Goal: Transaction & Acquisition: Purchase product/service

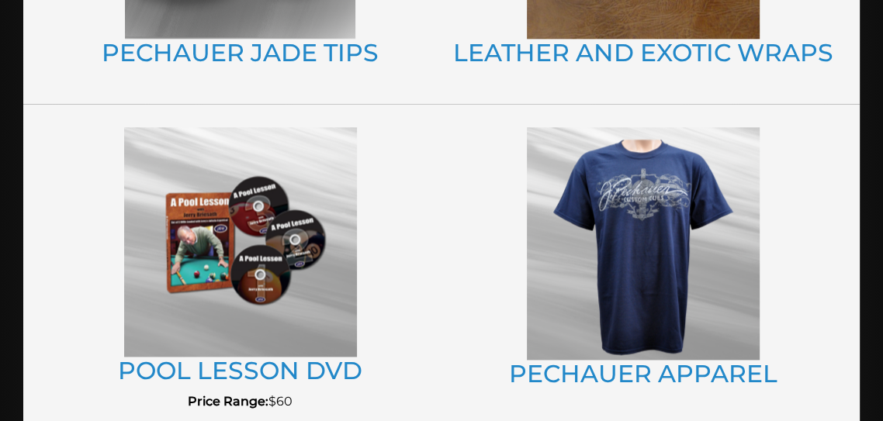
scroll to position [1310, 0]
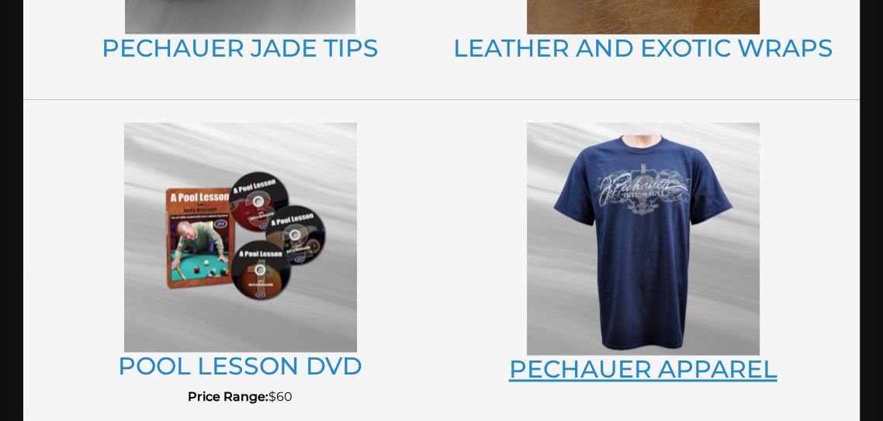
click at [704, 375] on link "PECHAUER APPAREL" at bounding box center [643, 369] width 268 height 29
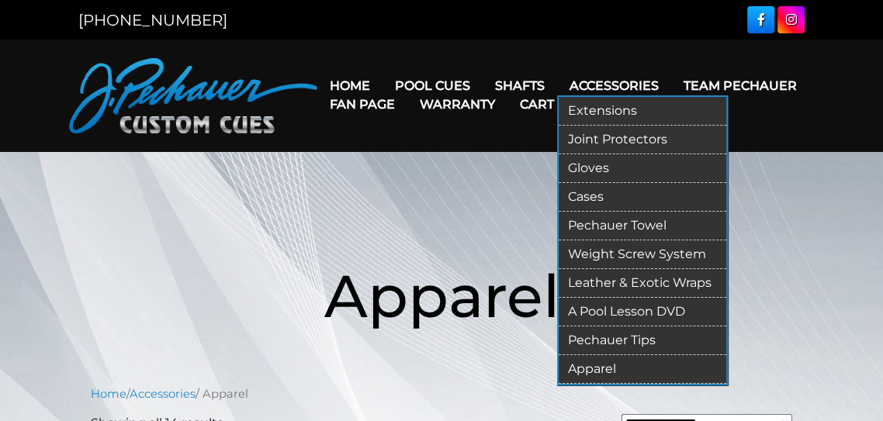
click at [621, 80] on link "Accessories" at bounding box center [614, 86] width 114 height 40
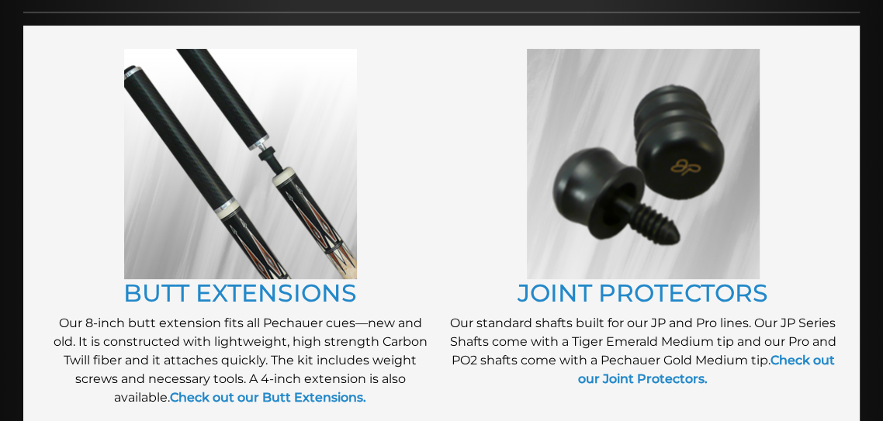
scroll to position [251, 0]
click at [170, 290] on link "BUTT EXTENSIONS" at bounding box center [240, 293] width 234 height 29
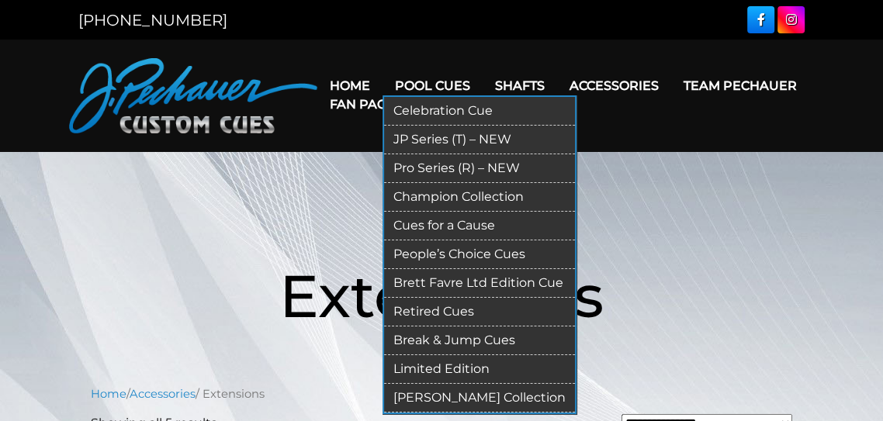
click at [431, 81] on link "Pool Cues" at bounding box center [432, 86] width 100 height 40
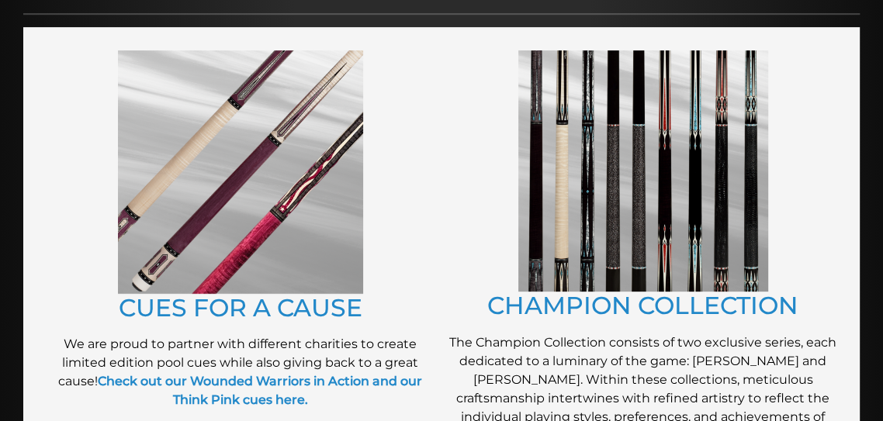
scroll to position [348, 0]
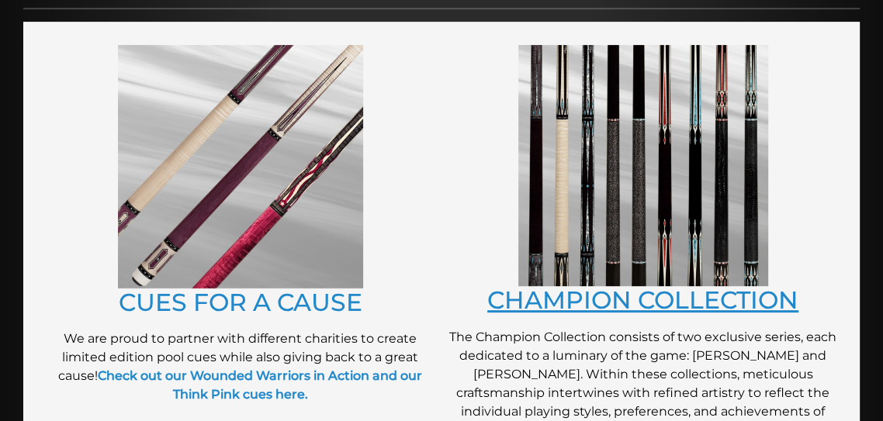
click at [732, 306] on link "CHAMPION COLLECTION" at bounding box center [642, 299] width 311 height 29
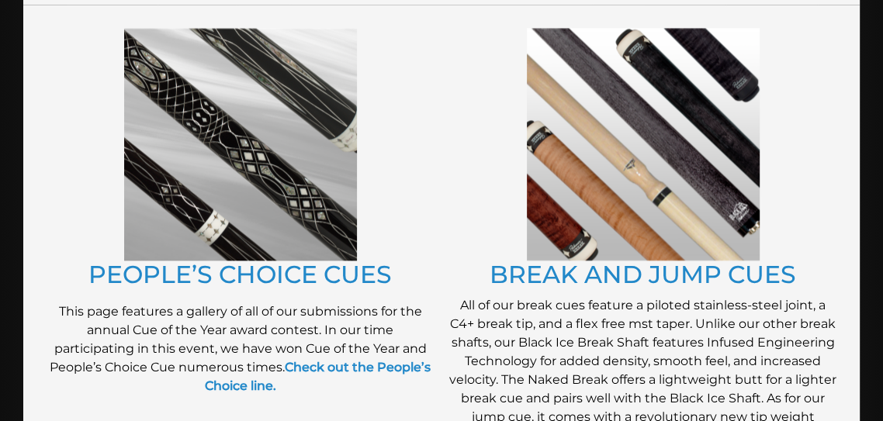
scroll to position [1294, 0]
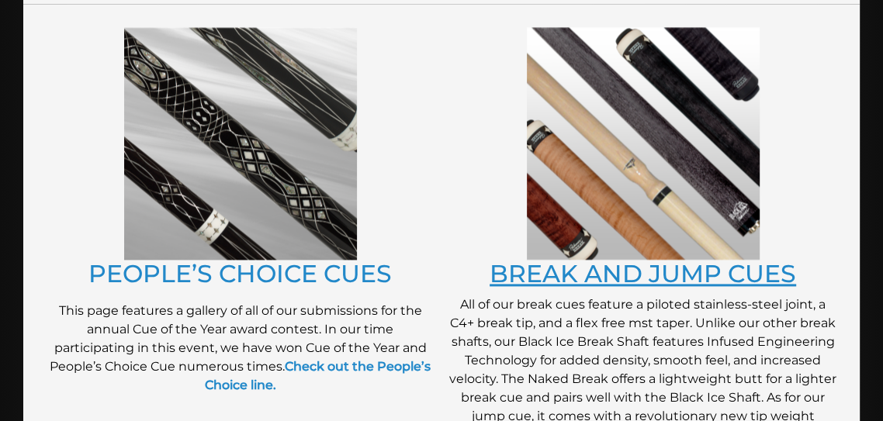
click at [762, 268] on link "BREAK AND JUMP CUES" at bounding box center [643, 273] width 306 height 29
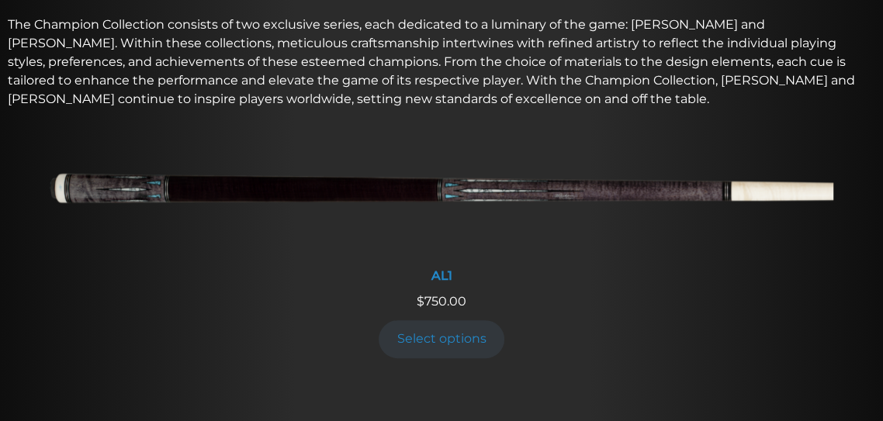
scroll to position [552, 0]
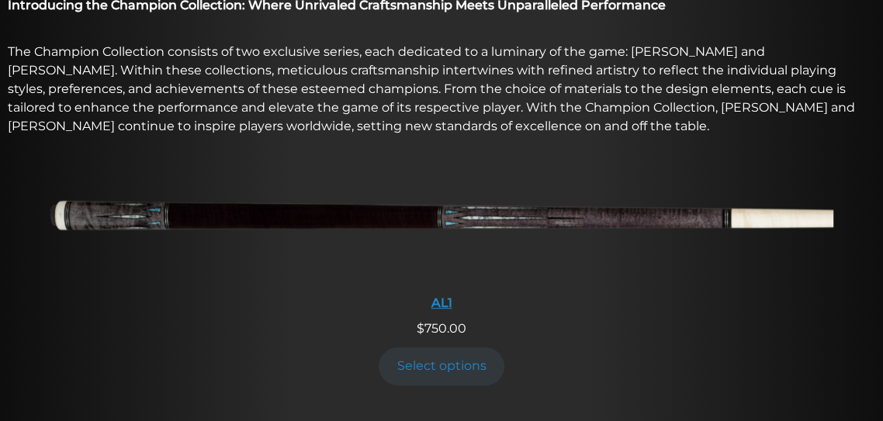
click at [434, 301] on div "AL1" at bounding box center [442, 303] width 784 height 15
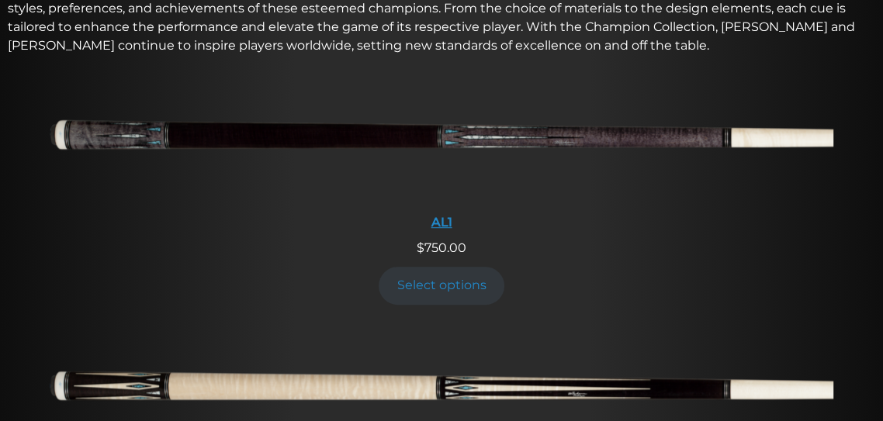
scroll to position [657, 0]
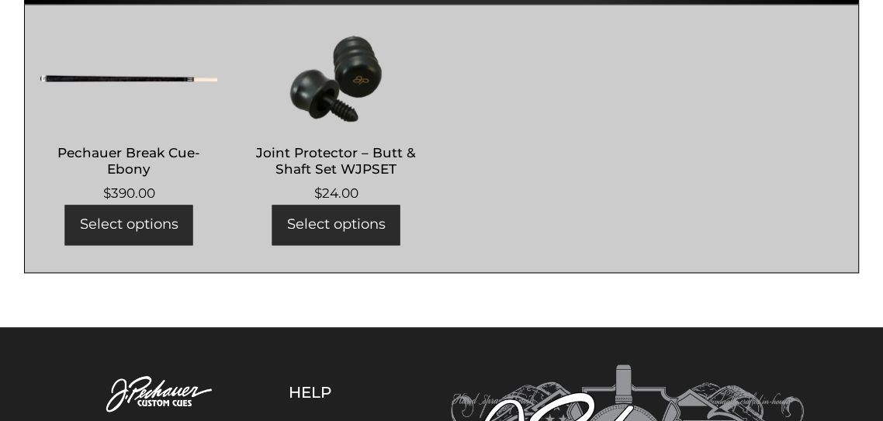
scroll to position [1477, 0]
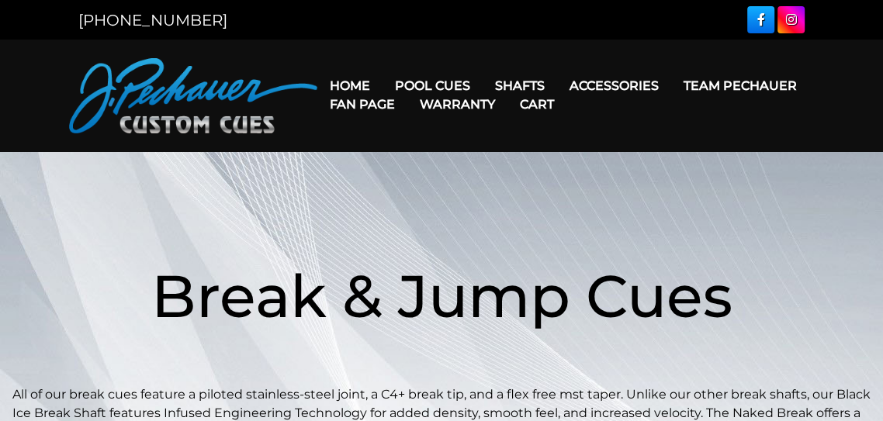
click at [739, 80] on link "Team Pechauer" at bounding box center [740, 86] width 138 height 40
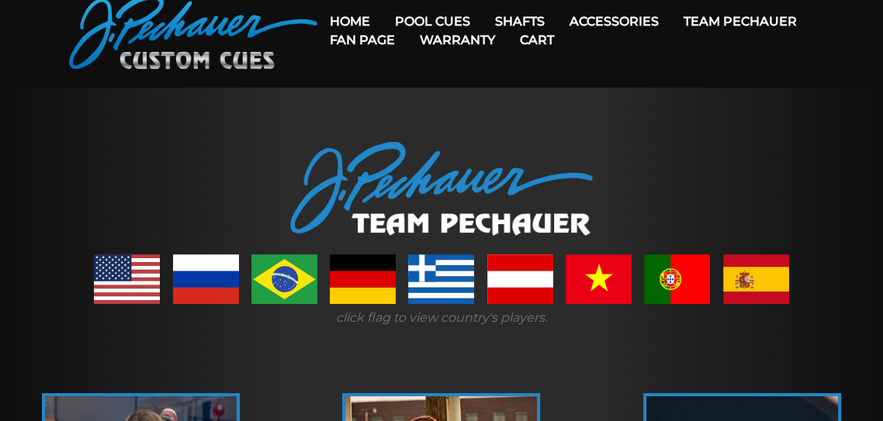
scroll to position [63, 0]
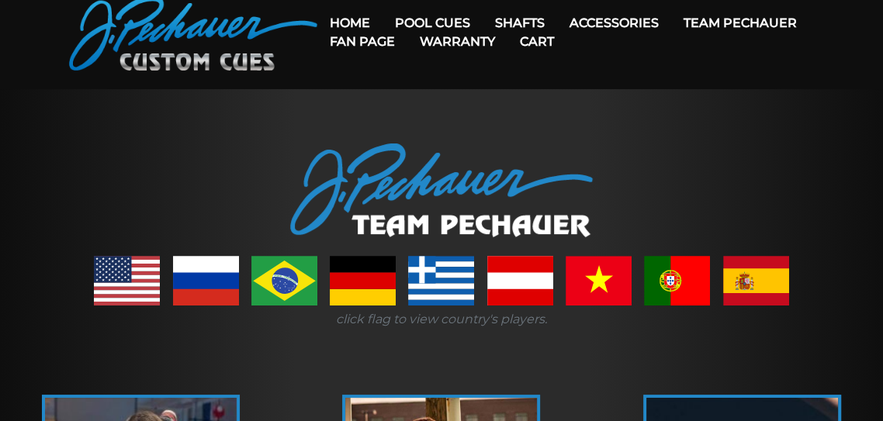
click at [129, 285] on link at bounding box center [127, 281] width 66 height 50
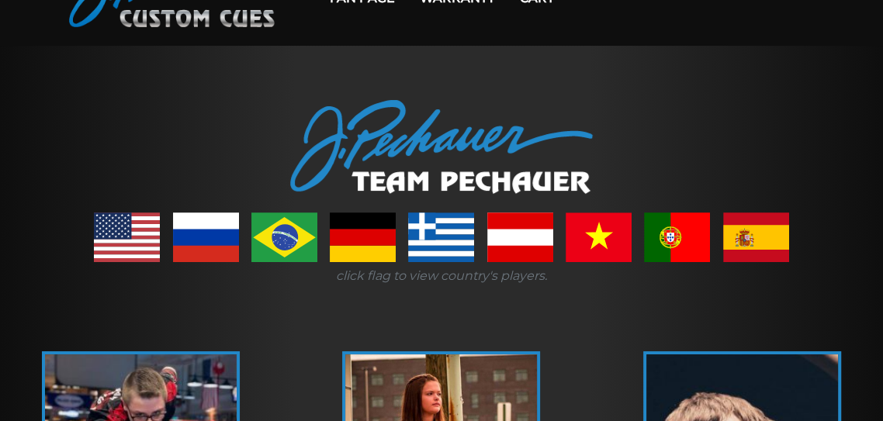
scroll to position [137, 0]
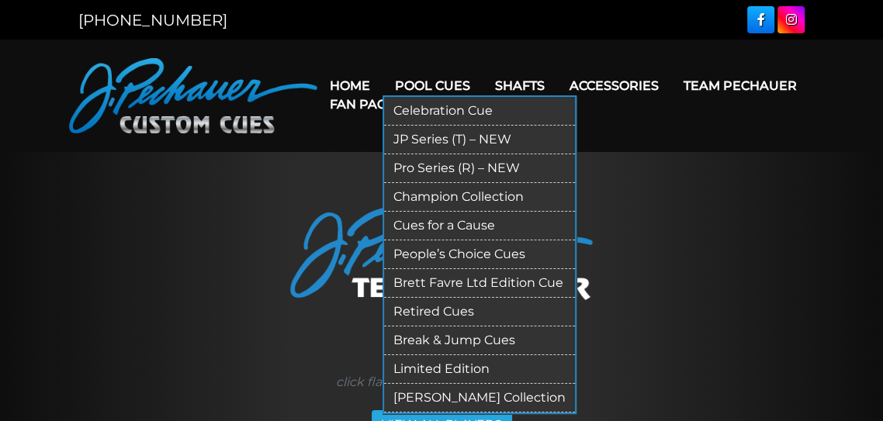
click at [427, 82] on link "Pool Cues" at bounding box center [432, 86] width 100 height 40
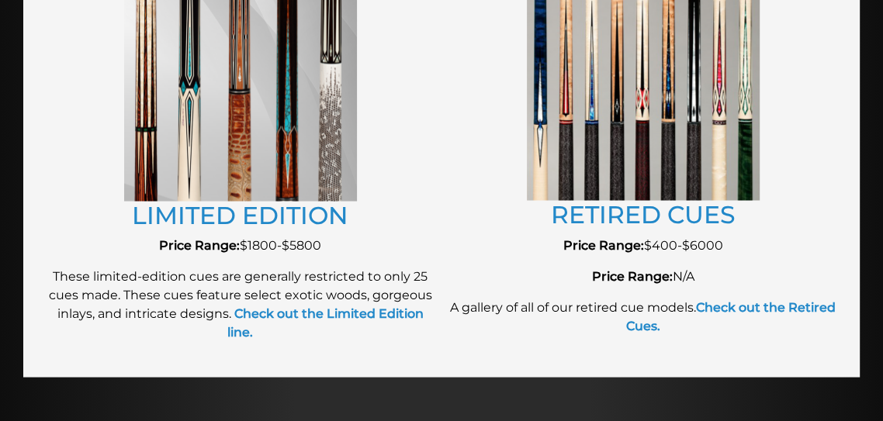
scroll to position [1850, 0]
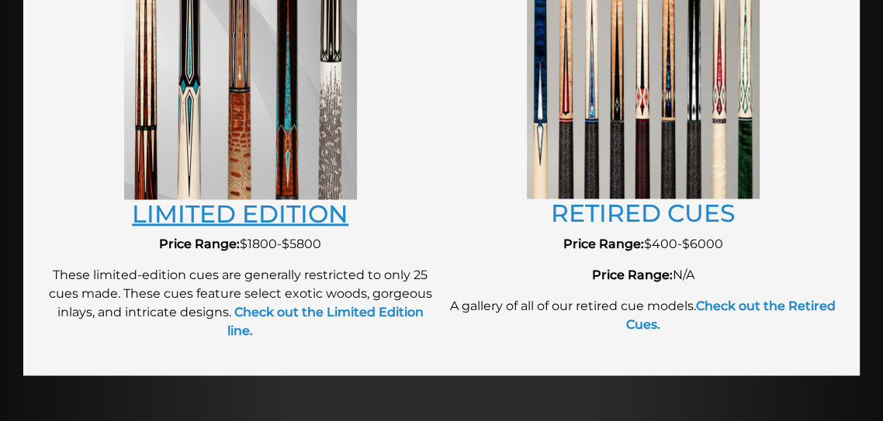
click at [172, 217] on link "LIMITED EDITION" at bounding box center [240, 213] width 216 height 29
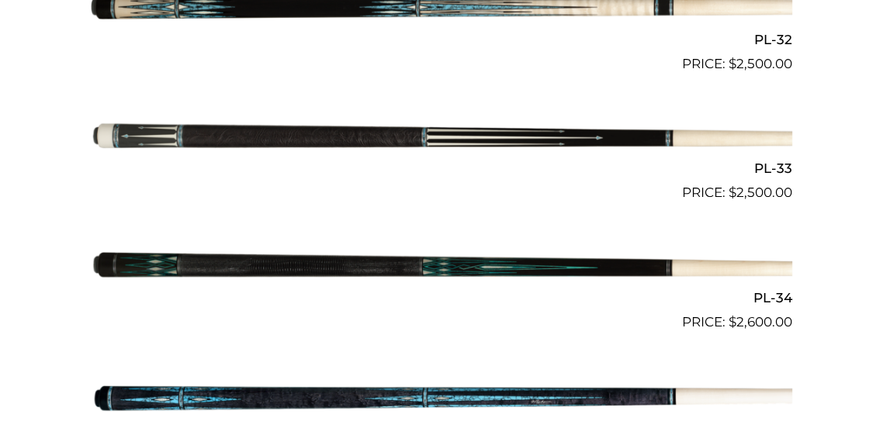
scroll to position [1118, 0]
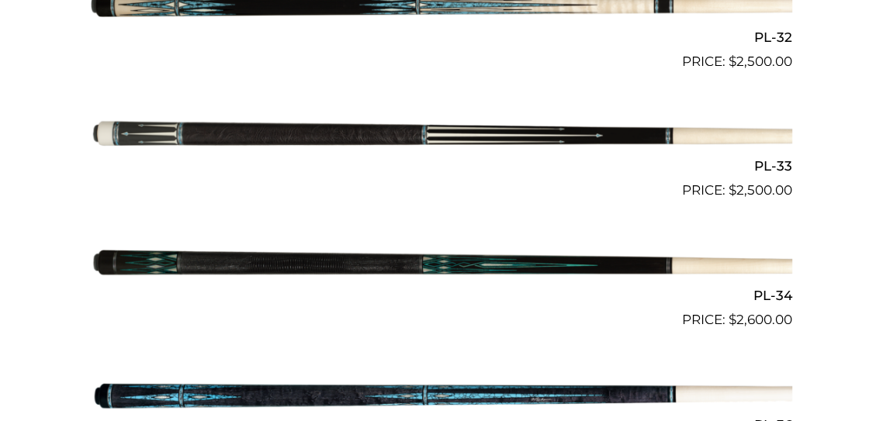
click at [732, 277] on img at bounding box center [441, 265] width 701 height 116
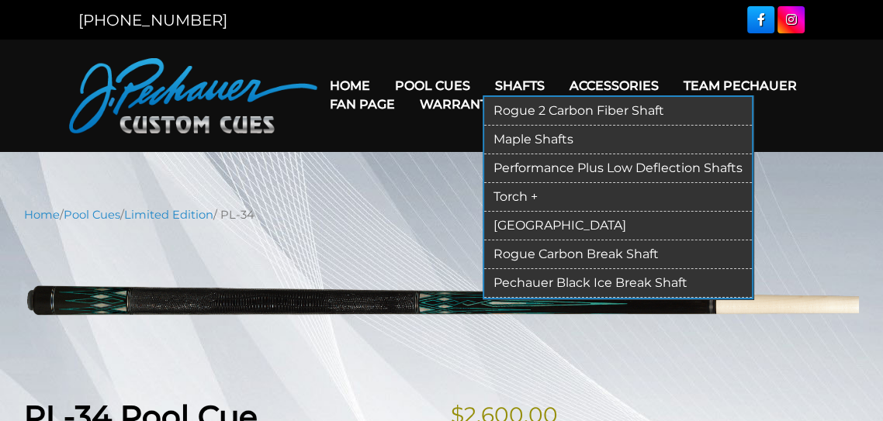
click at [524, 82] on link "Shafts" at bounding box center [520, 86] width 74 height 40
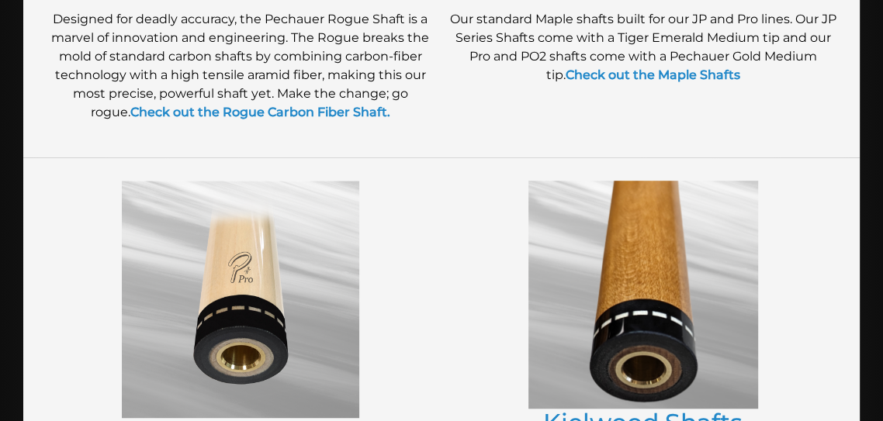
scroll to position [608, 0]
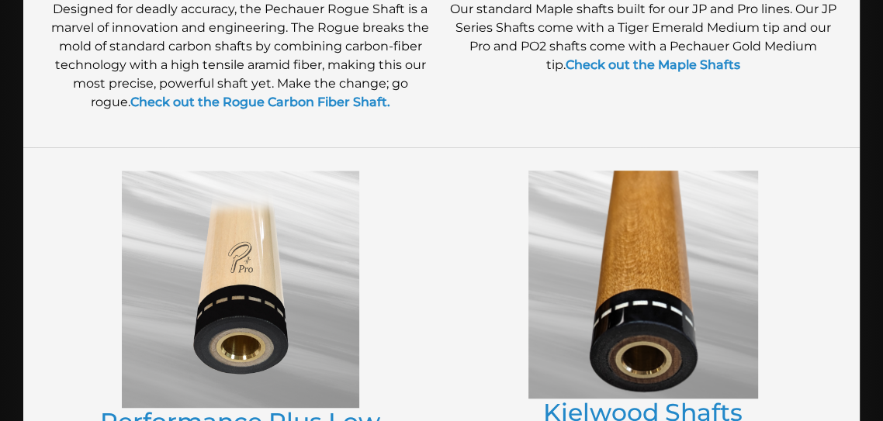
click at [680, 412] on link "Kielwood Shafts" at bounding box center [642, 412] width 199 height 29
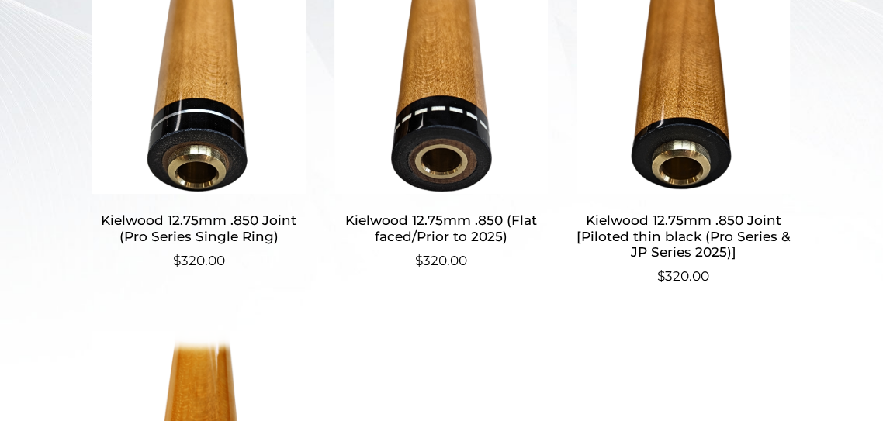
scroll to position [523, 0]
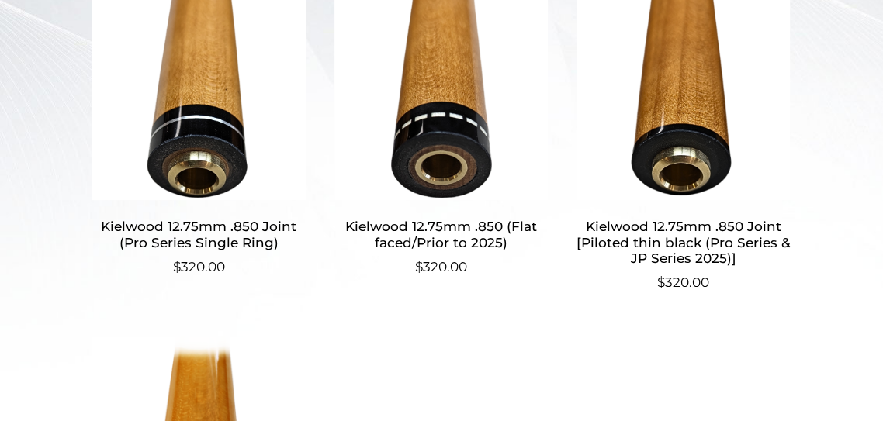
click at [419, 239] on h2 "Kielwood 12.75mm .850 (Flat faced/Prior to 2025)" at bounding box center [441, 235] width 216 height 45
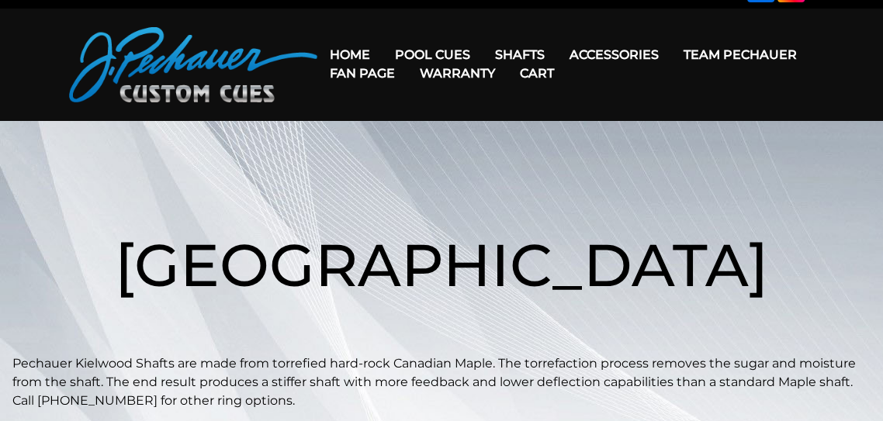
scroll to position [0, 0]
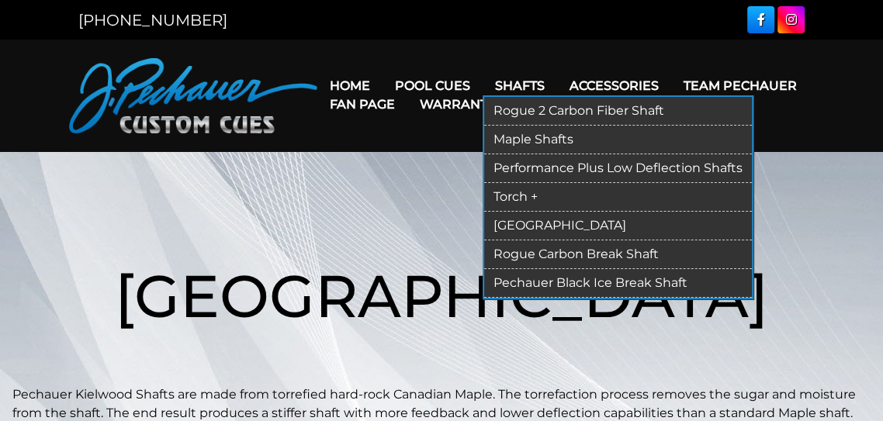
click at [512, 82] on link "Shafts" at bounding box center [520, 86] width 74 height 40
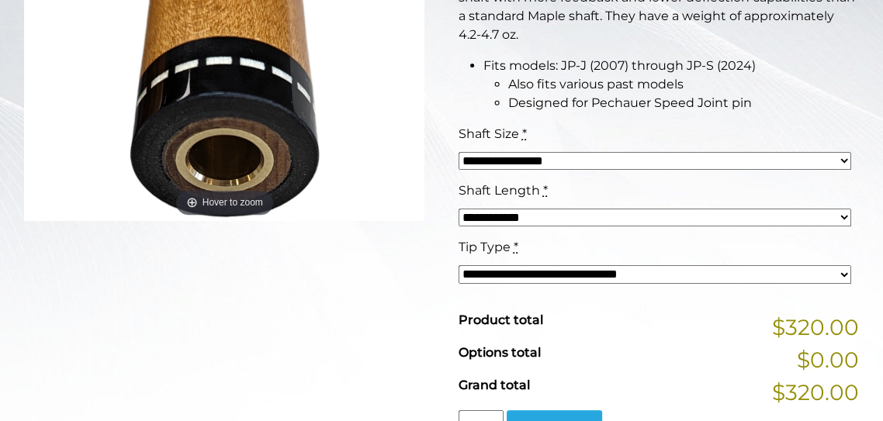
scroll to position [426, 0]
click at [773, 164] on select "**********" at bounding box center [655, 161] width 393 height 18
select select "*****"
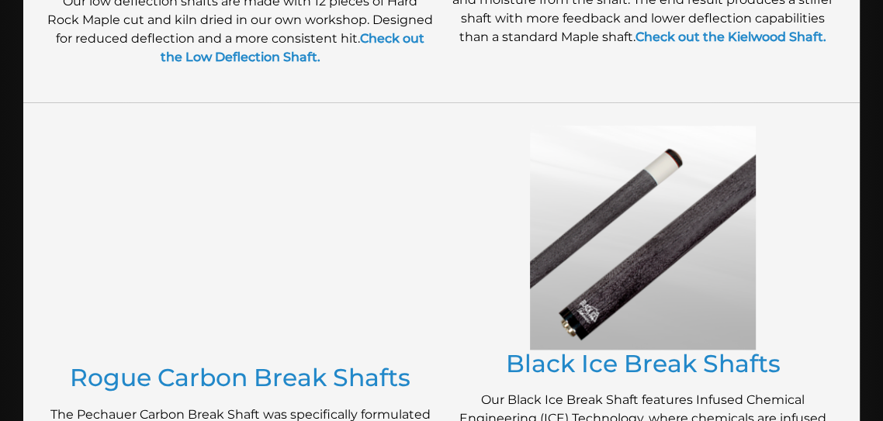
scroll to position [1096, 0]
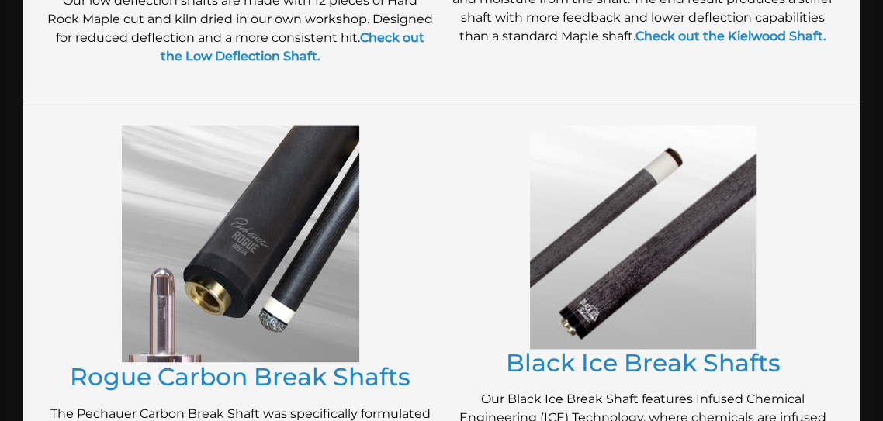
click at [580, 317] on img at bounding box center [643, 237] width 226 height 224
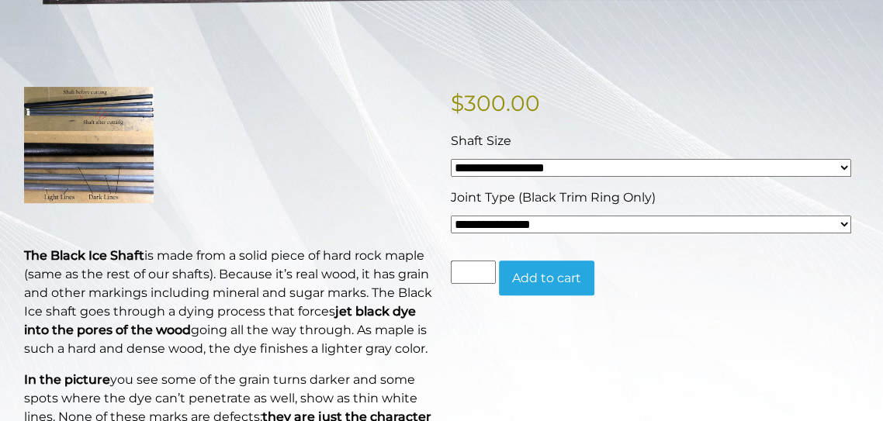
scroll to position [313, 0]
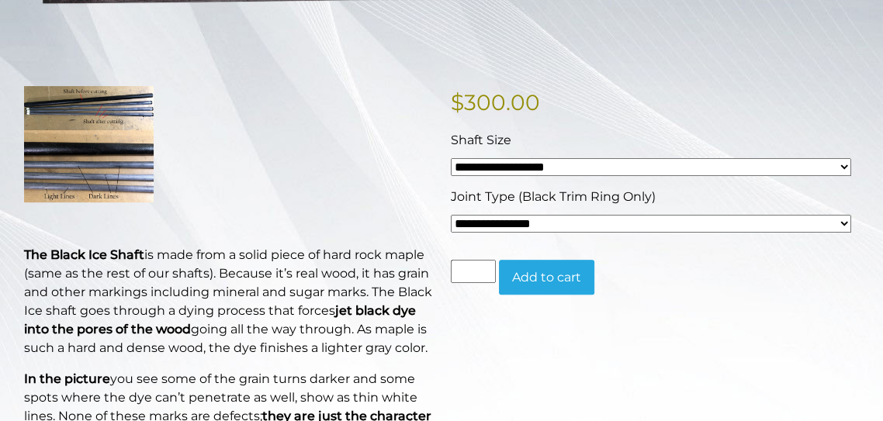
click at [484, 164] on select "**********" at bounding box center [651, 167] width 400 height 18
click at [462, 225] on select "**********" at bounding box center [651, 224] width 400 height 18
click at [317, 164] on p at bounding box center [228, 144] width 408 height 116
click at [472, 215] on select "**********" at bounding box center [651, 224] width 400 height 18
select select "*****"
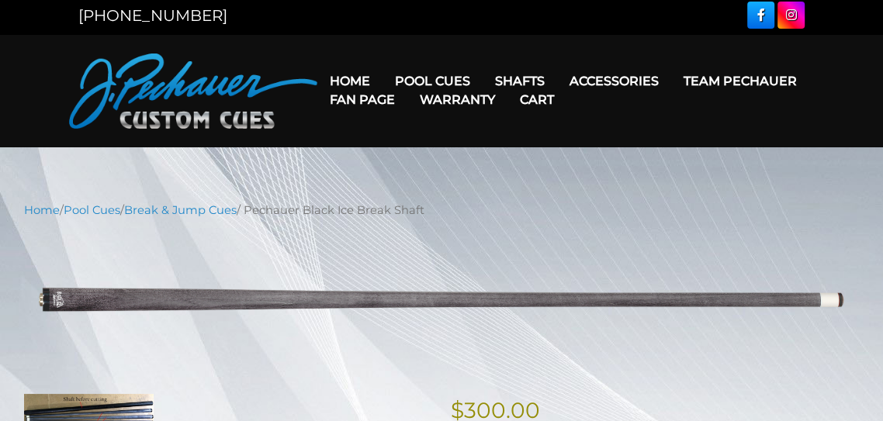
scroll to position [0, 0]
